Goal: Browse casually

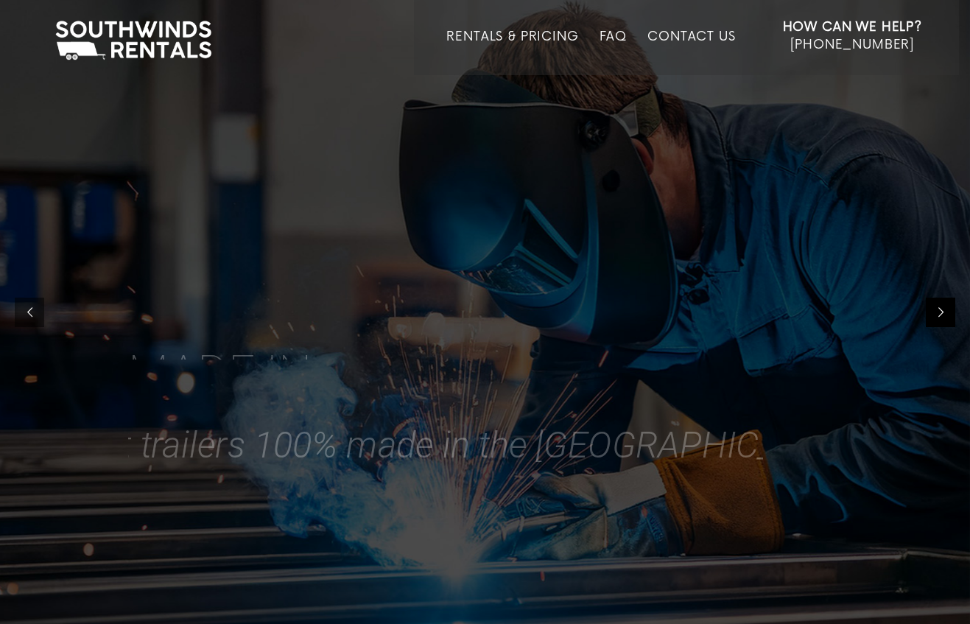
click at [947, 308] on div at bounding box center [939, 311] width 29 height 29
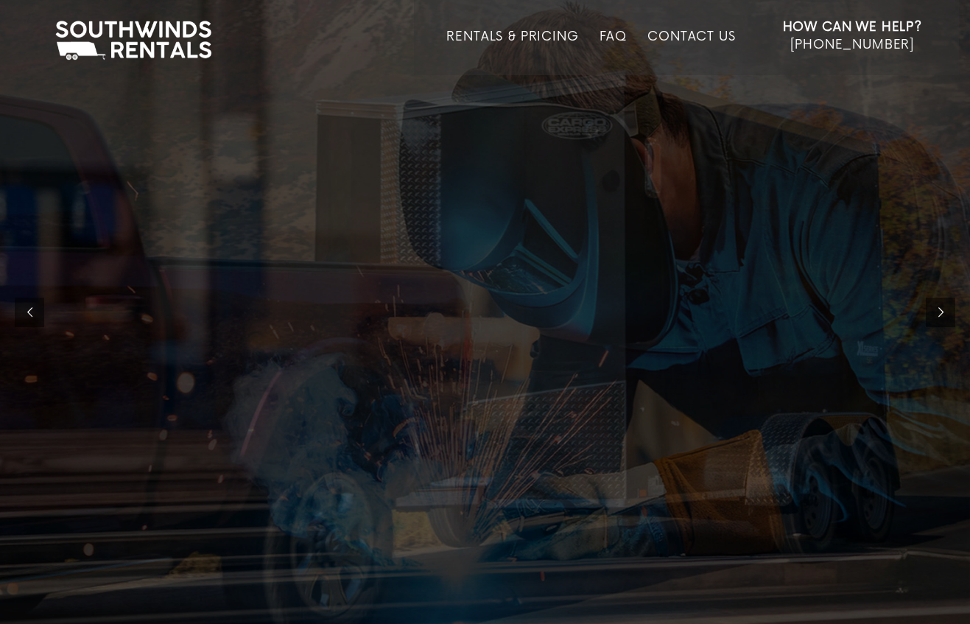
click at [923, 314] on div at bounding box center [485, 312] width 970 height 624
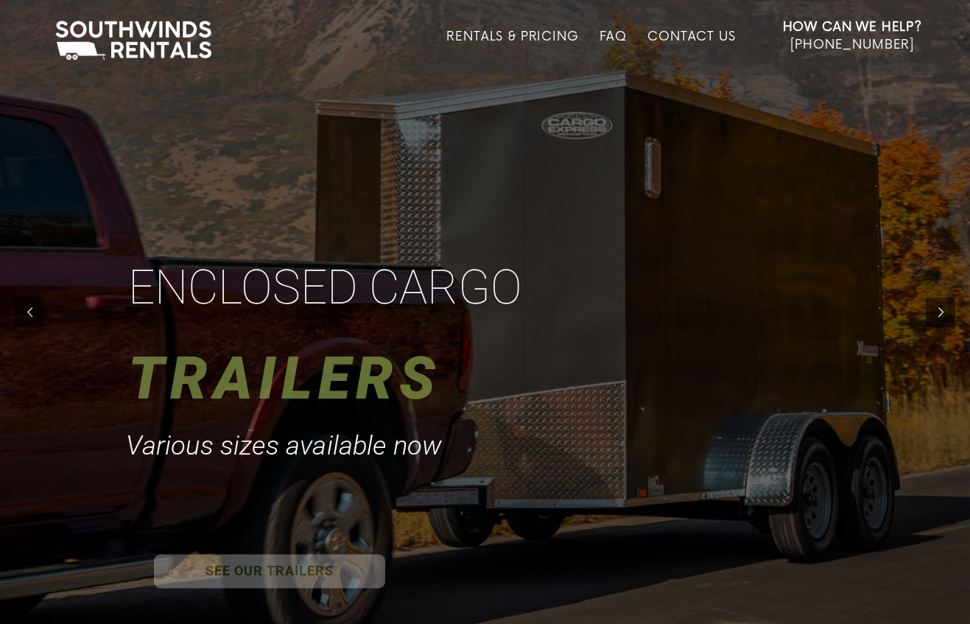
click at [923, 314] on div at bounding box center [485, 312] width 970 height 624
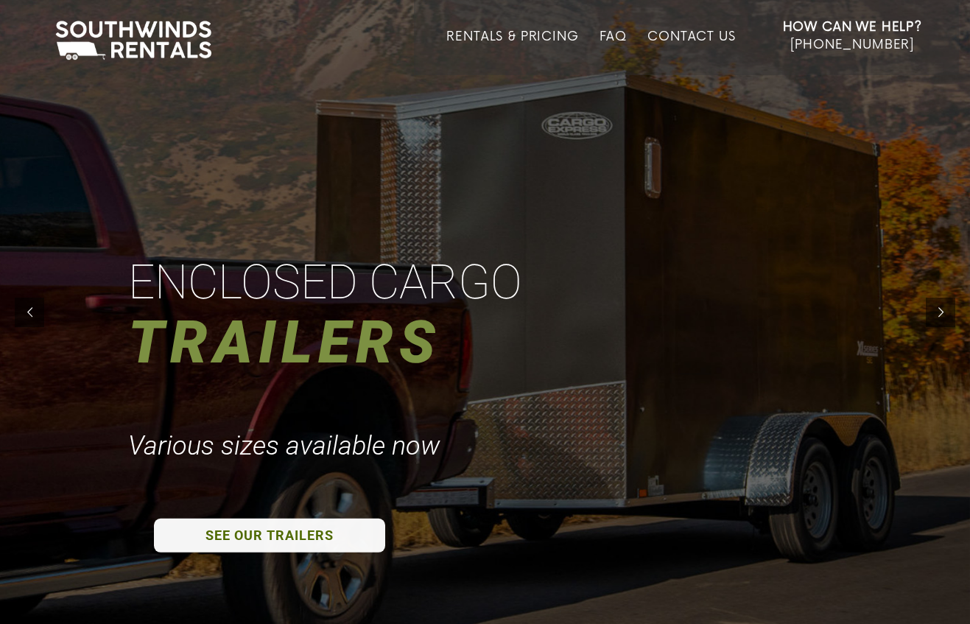
click at [924, 314] on div at bounding box center [485, 312] width 970 height 624
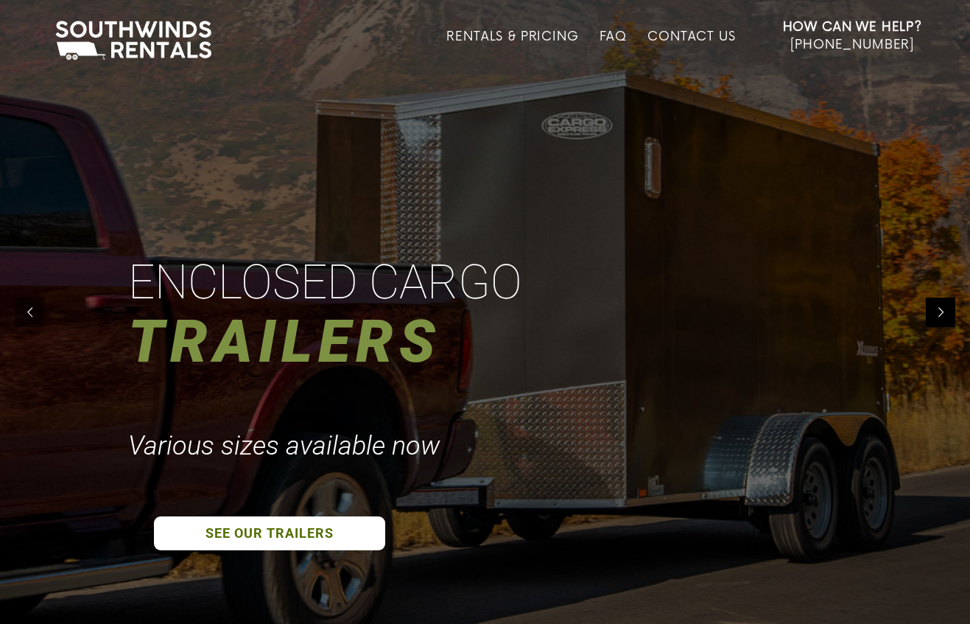
click at [940, 316] on div at bounding box center [939, 311] width 29 height 29
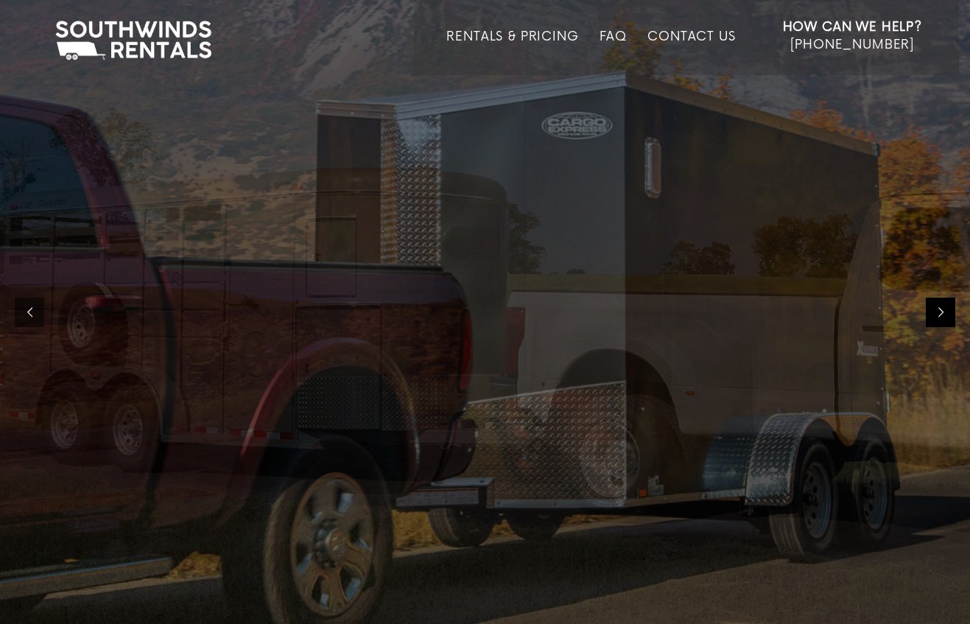
click at [940, 316] on div at bounding box center [939, 311] width 29 height 29
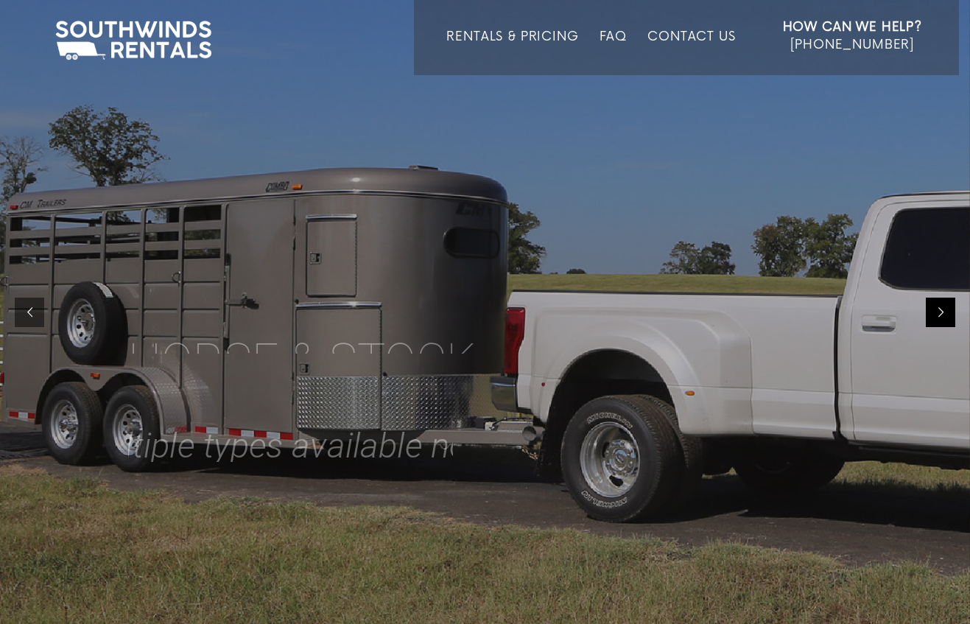
click at [940, 316] on div at bounding box center [939, 311] width 29 height 29
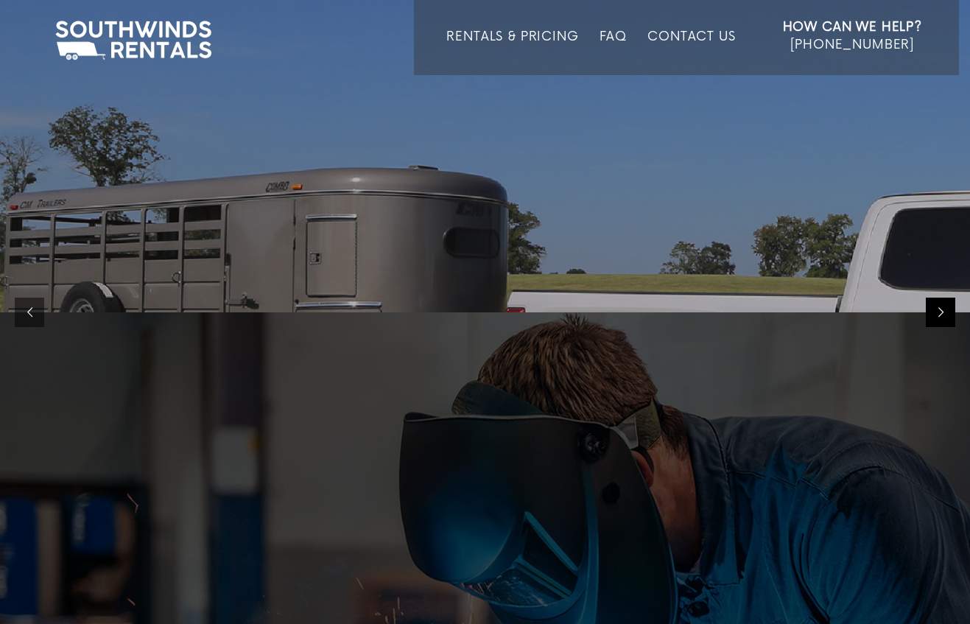
click at [940, 316] on div at bounding box center [939, 311] width 29 height 29
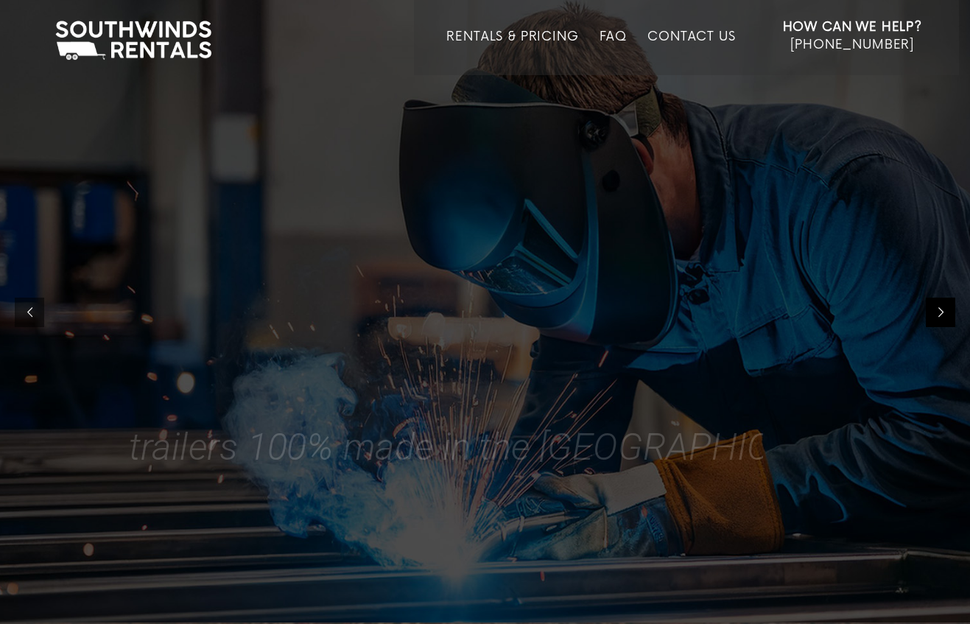
click at [940, 316] on div at bounding box center [939, 311] width 29 height 29
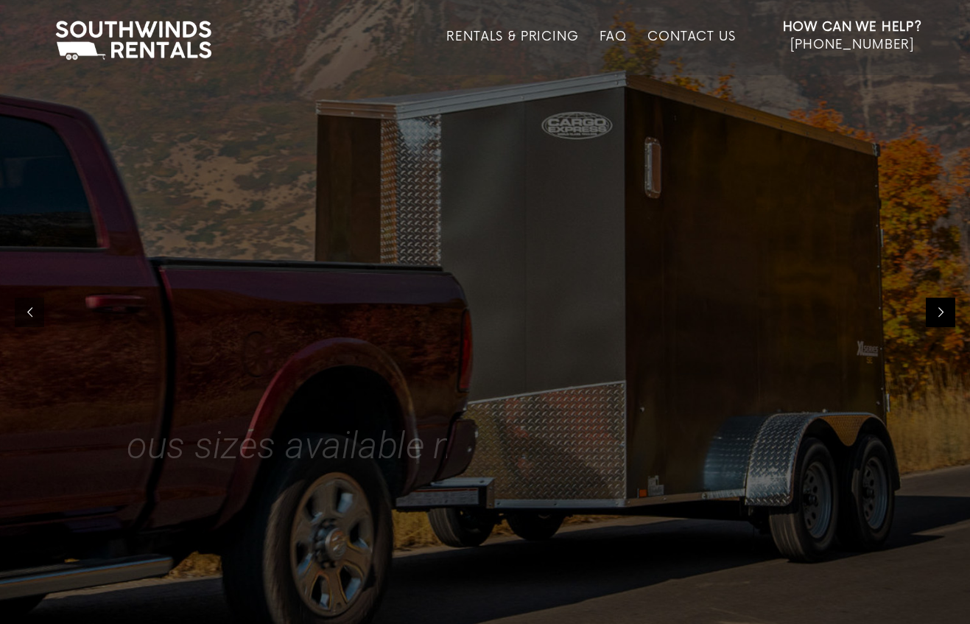
click at [940, 316] on div at bounding box center [939, 311] width 29 height 29
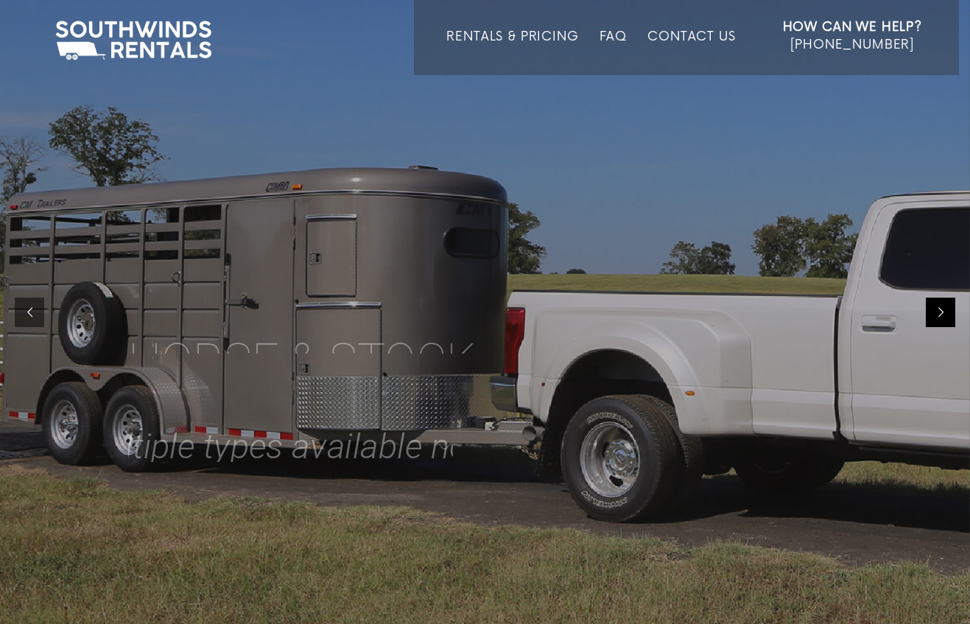
click at [940, 316] on div at bounding box center [939, 311] width 29 height 29
